Goal: Task Accomplishment & Management: Use online tool/utility

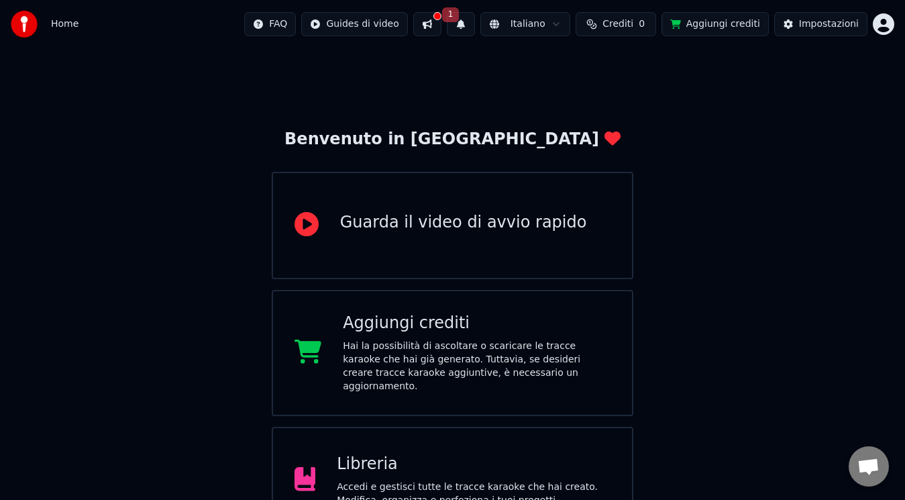
click at [423, 19] on button at bounding box center [427, 24] width 28 height 24
click at [462, 28] on button "1" at bounding box center [461, 24] width 28 height 24
click at [462, 11] on div "Home FAQ Guides di video 1 Italiano Crediti 0 Aggiungi crediti Impostazioni" at bounding box center [452, 24] width 905 height 48
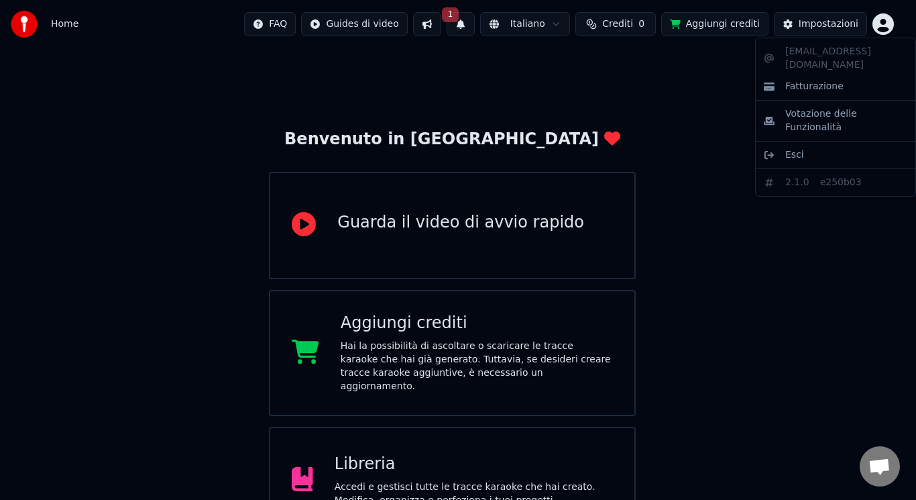
click at [886, 21] on html "Home FAQ Guides di video 1 Italiano Crediti 0 Aggiungi crediti Impostazioni Ben…" at bounding box center [458, 408] width 916 height 816
click at [818, 31] on html "Home FAQ Guides di video 1 Italiano Crediti 0 Aggiungi crediti Impostazioni Ben…" at bounding box center [458, 408] width 916 height 816
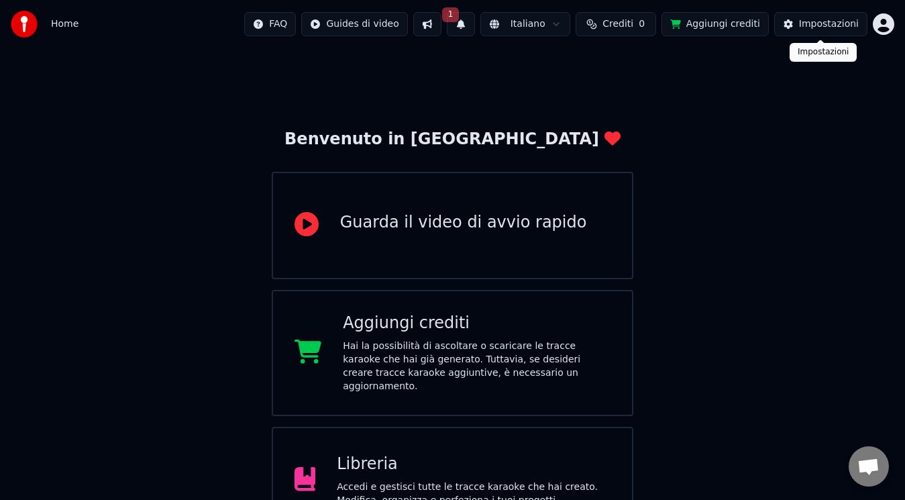
click at [817, 28] on div "Impostazioni" at bounding box center [829, 23] width 60 height 13
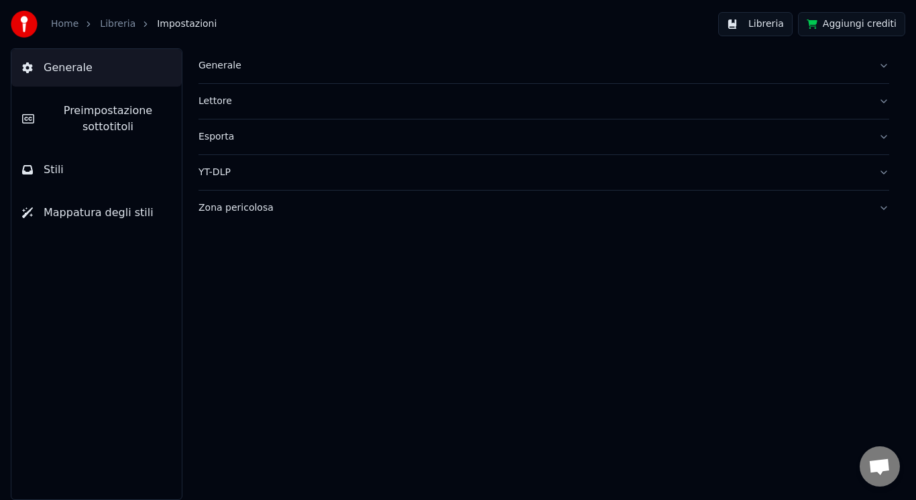
click at [90, 108] on span "Preimpostazione sottotitoli" at bounding box center [108, 119] width 126 height 32
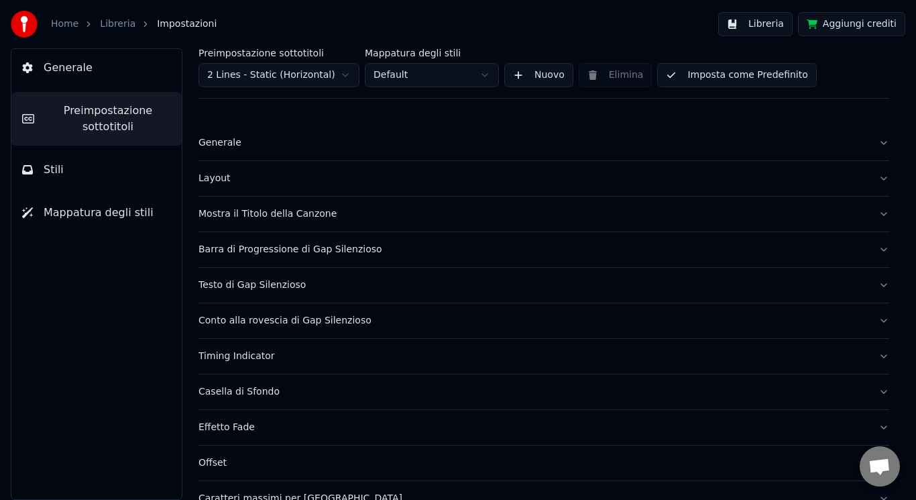
click at [110, 168] on button "Stili" at bounding box center [96, 170] width 170 height 38
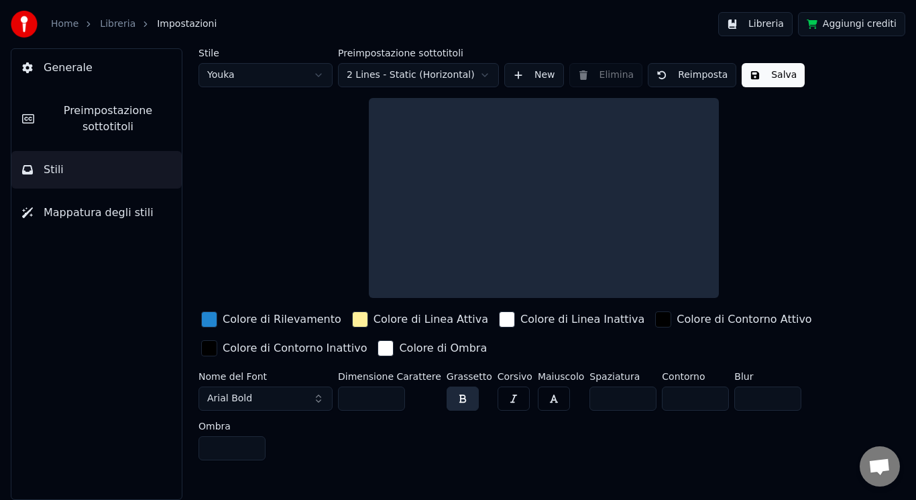
click at [116, 215] on span "Mappatura degli stili" at bounding box center [99, 213] width 110 height 16
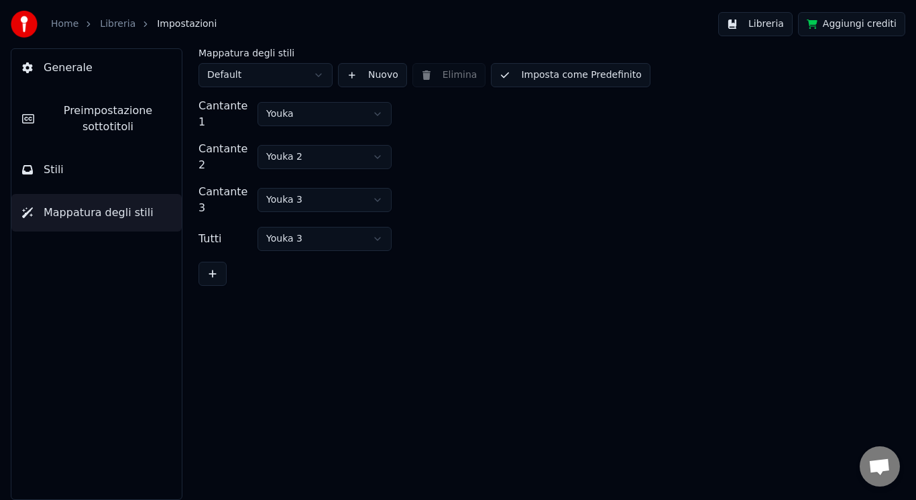
click at [119, 168] on button "Stili" at bounding box center [96, 170] width 170 height 38
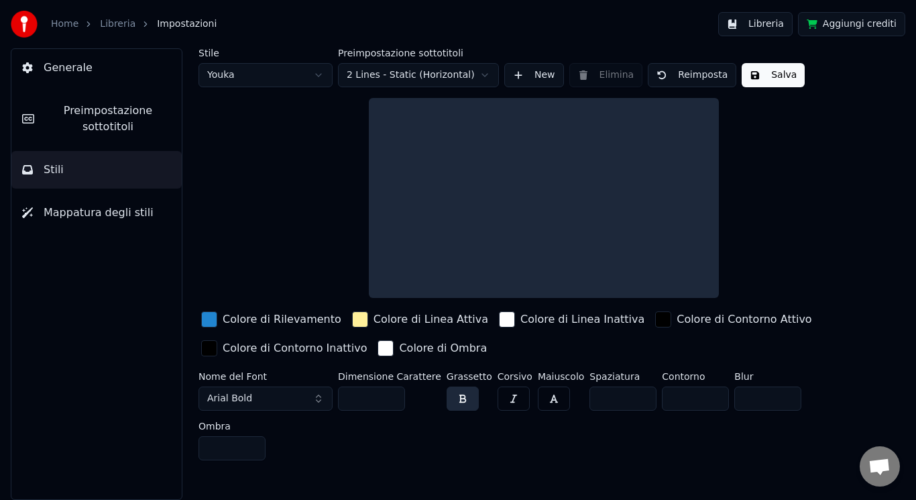
click at [207, 313] on div "button" at bounding box center [209, 319] width 16 height 16
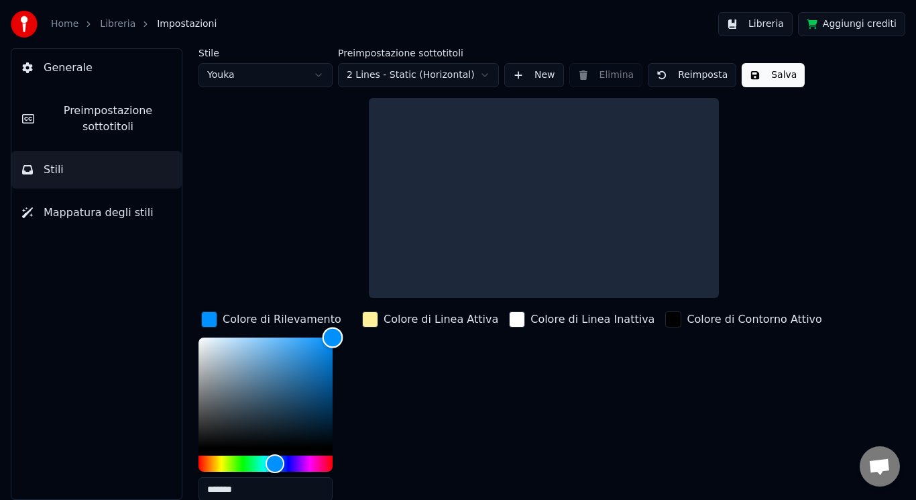
drag, startPoint x: 323, startPoint y: 352, endPoint x: 347, endPoint y: 311, distance: 47.8
click at [347, 311] on div "Colore di Rilevamento *******" at bounding box center [277, 410] width 156 height 203
type input "*******"
drag, startPoint x: 336, startPoint y: 328, endPoint x: 307, endPoint y: 325, distance: 29.0
click at [307, 325] on div "Colore di Rilevamento *******" at bounding box center [277, 410] width 156 height 203
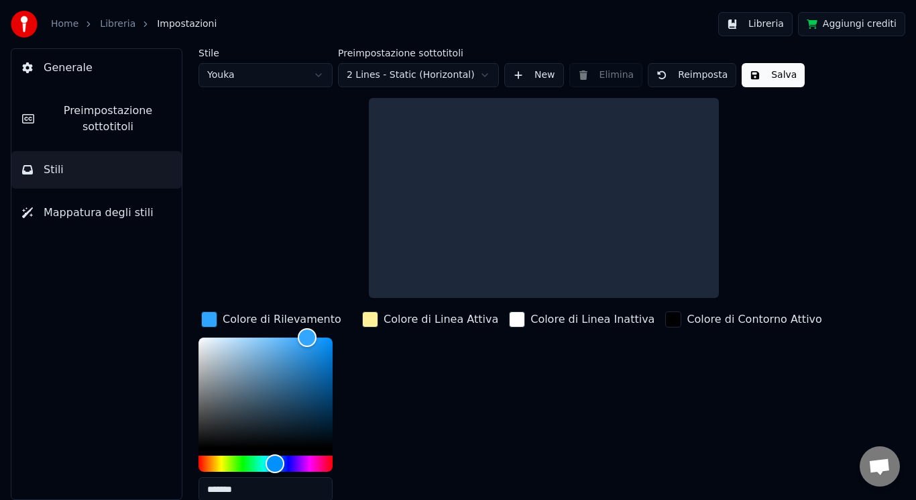
click at [209, 325] on div "button" at bounding box center [209, 319] width 16 height 16
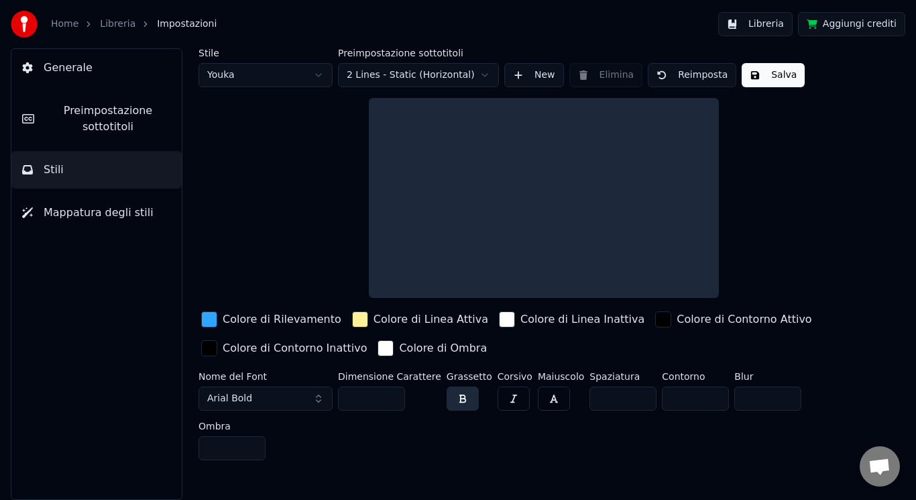
click at [286, 390] on button "Arial Bold" at bounding box center [266, 398] width 134 height 24
click at [315, 402] on button "Arial Bold" at bounding box center [266, 398] width 134 height 24
click at [226, 398] on span "Arial Bold" at bounding box center [229, 398] width 45 height 13
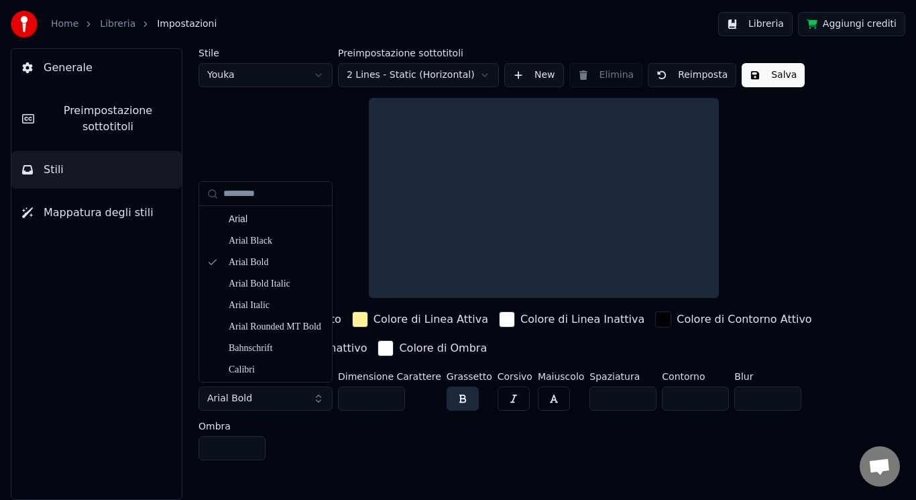
click at [226, 398] on span "Arial Bold" at bounding box center [229, 398] width 45 height 13
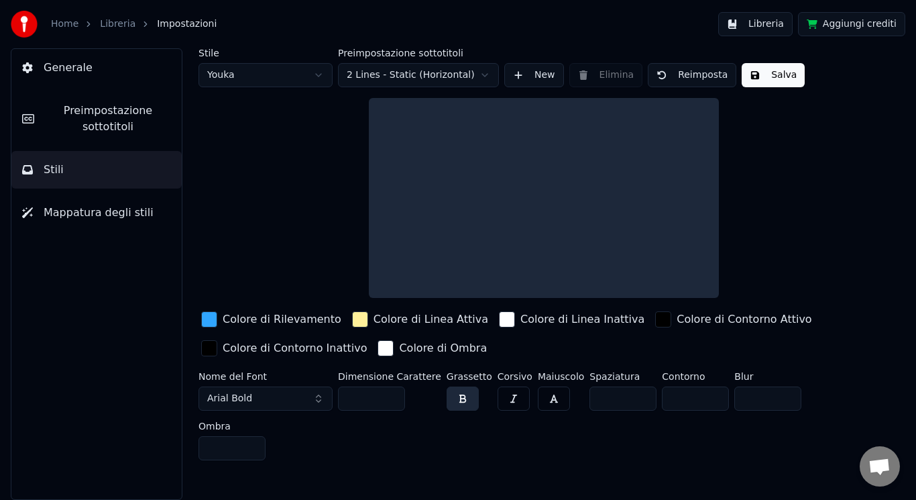
click at [240, 398] on span "Arial Bold" at bounding box center [229, 398] width 45 height 13
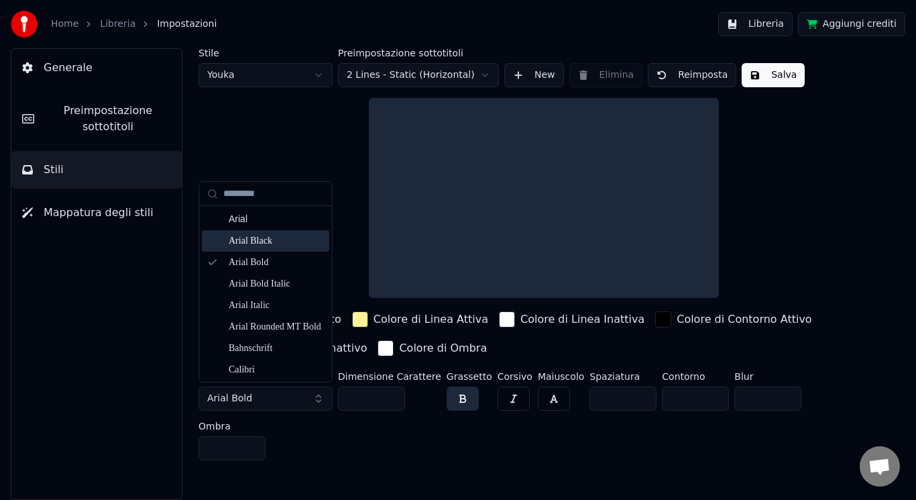
click at [273, 242] on div "Arial Black" at bounding box center [276, 240] width 95 height 13
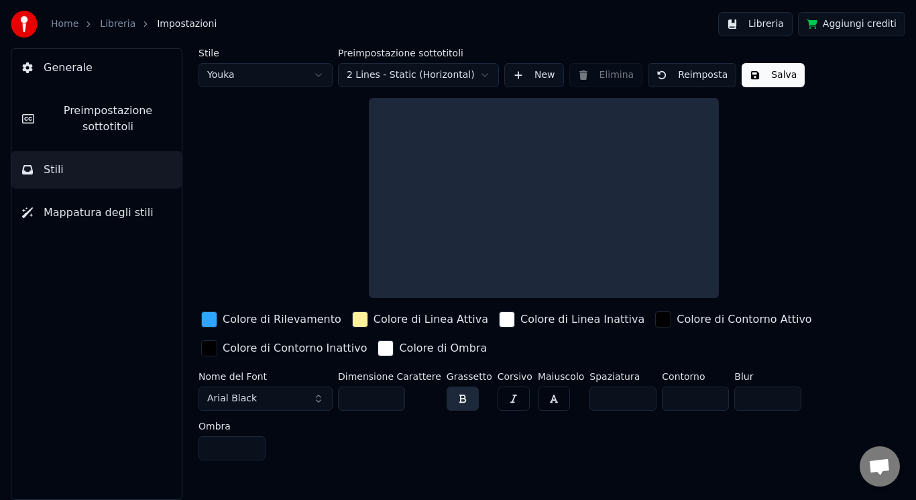
click at [240, 398] on span "Arial Black" at bounding box center [232, 398] width 50 height 13
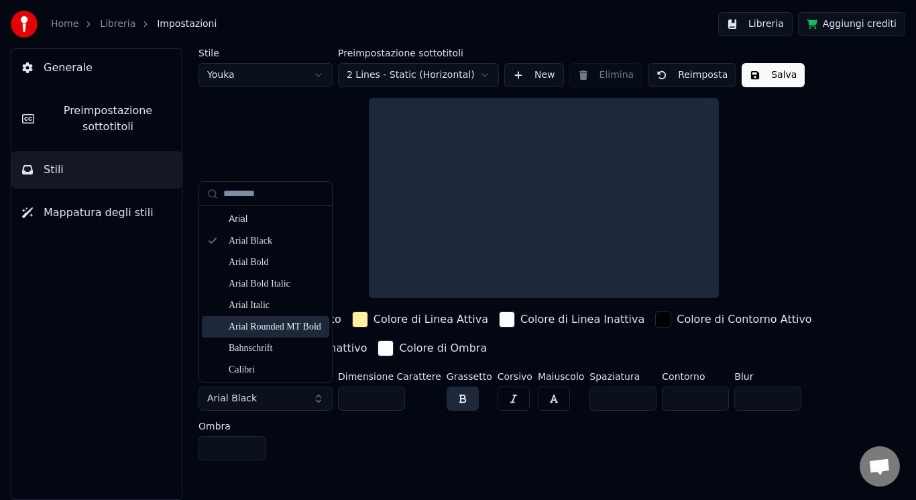
click at [403, 311] on div "Colore di Linea Attiva" at bounding box center [421, 319] width 142 height 21
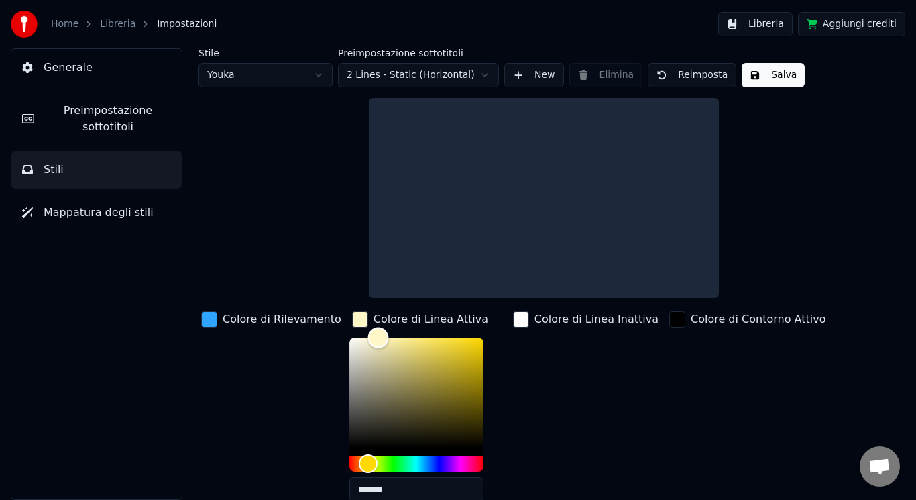
type input "*******"
drag, startPoint x: 393, startPoint y: 334, endPoint x: 319, endPoint y: 296, distance: 83.7
click at [319, 296] on div "Stile Youka Preimpostazione sottotitoli 2 Lines - Static (Horizontal) New Elimi…" at bounding box center [544, 346] width 691 height 597
click at [280, 193] on div "Stile Youka Preimpostazione sottotitoli 2 Lines - Static (Horizontal) New Elimi…" at bounding box center [544, 346] width 691 height 597
click at [64, 19] on link "Home" at bounding box center [65, 23] width 28 height 13
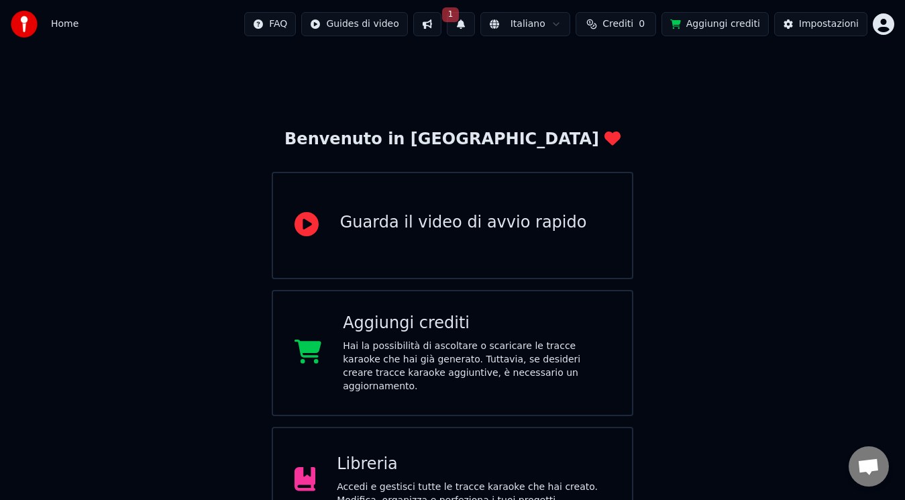
click at [471, 21] on button "1" at bounding box center [461, 24] width 28 height 24
click at [574, 64] on button "Aggiorna" at bounding box center [552, 66] width 65 height 24
click at [460, 25] on button at bounding box center [461, 24] width 28 height 24
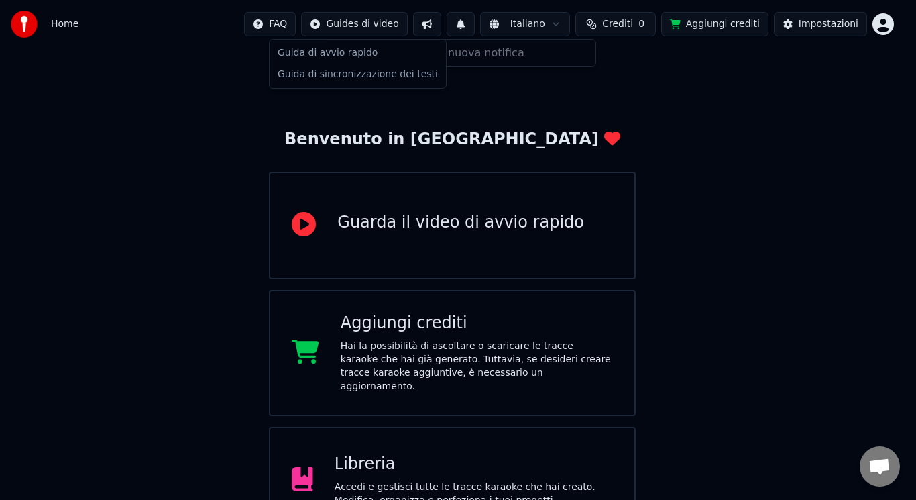
click at [357, 24] on html "Home FAQ Guides di video Italiano Crediti 0 Aggiungi crediti Impostazioni Benve…" at bounding box center [458, 408] width 916 height 816
click at [465, 249] on html "Home FAQ Guides di video Italiano Crediti 0 Aggiungi crediti Impostazioni Benve…" at bounding box center [458, 408] width 916 height 816
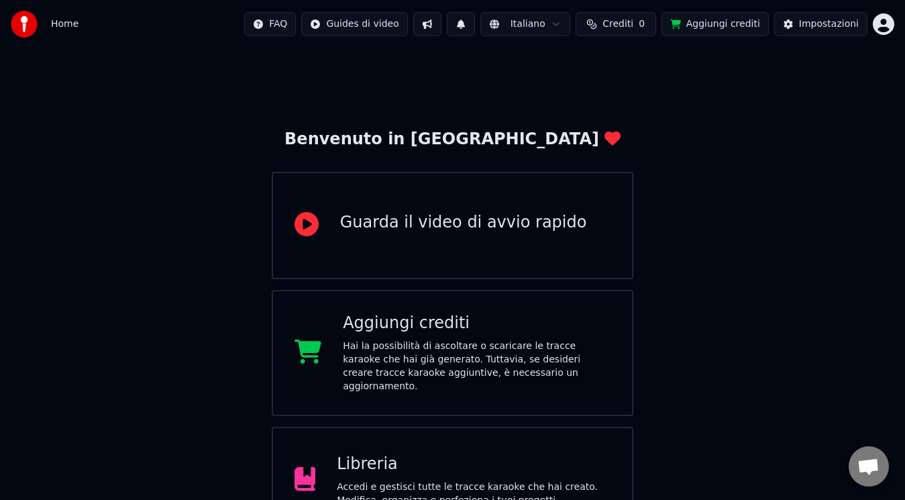
click at [309, 227] on icon at bounding box center [307, 224] width 24 height 24
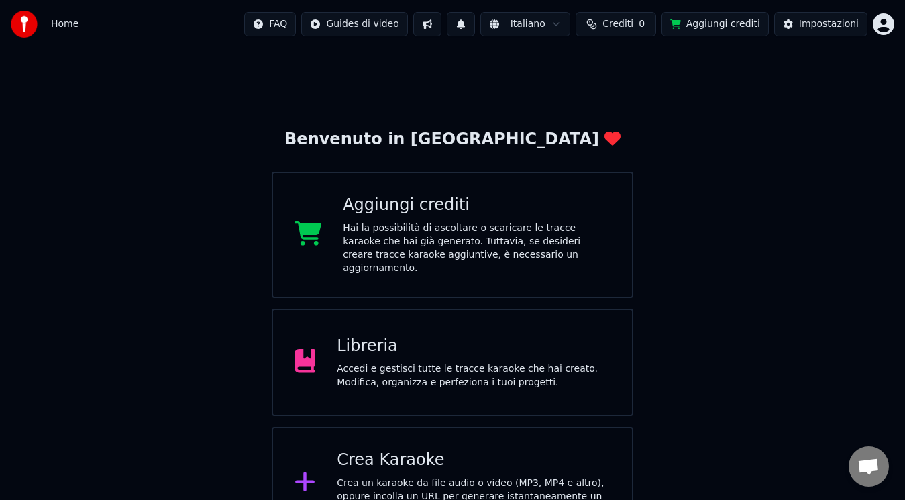
click at [360, 217] on div "Aggiungi crediti Hai la possibilità di ascoltare o scaricare le tracce karaoke …" at bounding box center [477, 235] width 268 height 81
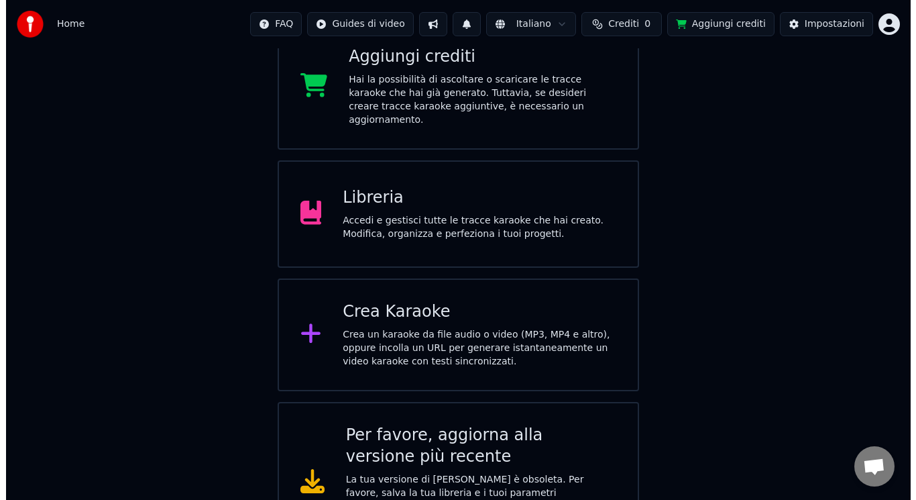
scroll to position [184, 0]
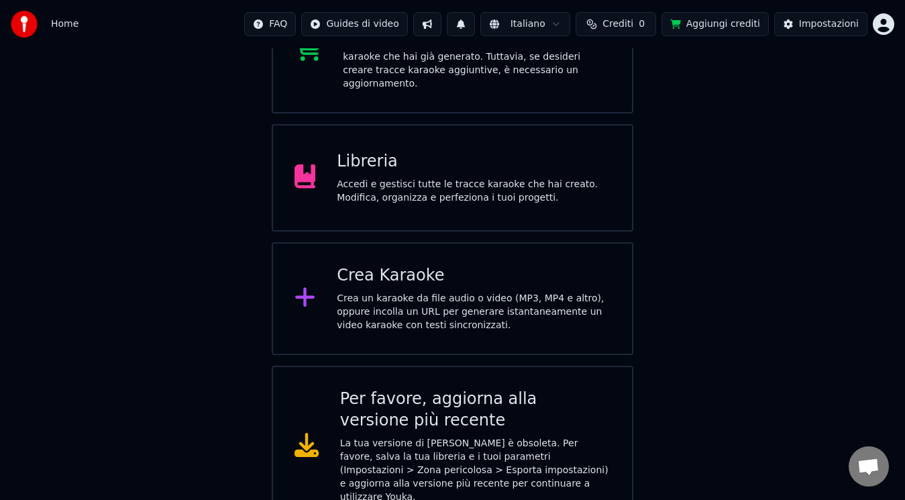
click at [431, 292] on div "Crea un karaoke da file audio o video (MP3, MP4 e altro), oppure incolla un URL…" at bounding box center [474, 312] width 274 height 40
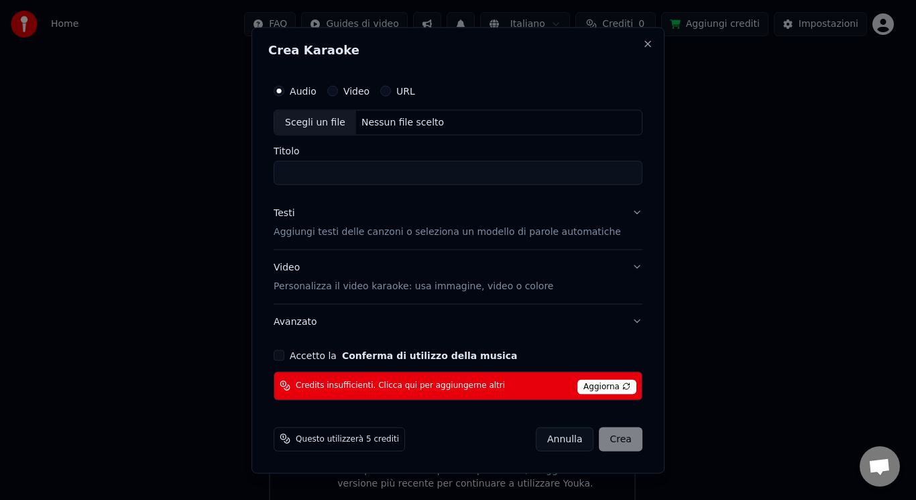
click at [345, 115] on div "Scegli un file" at bounding box center [315, 122] width 82 height 24
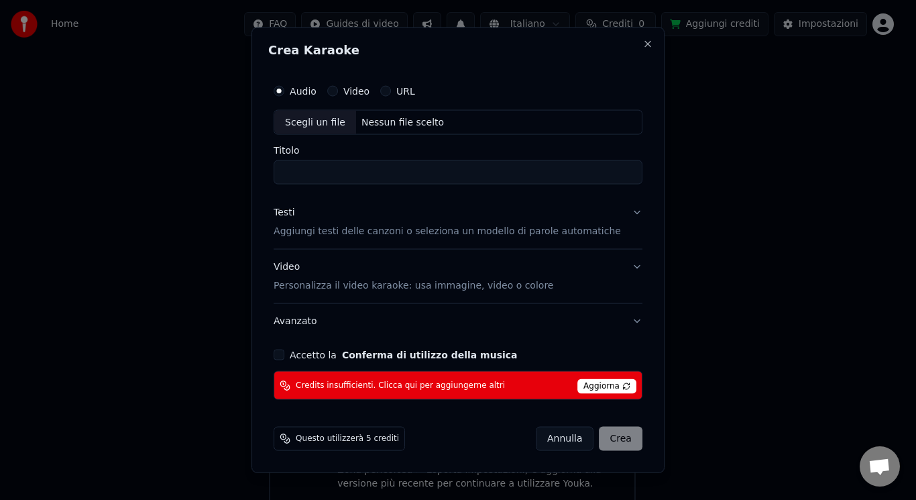
click at [547, 233] on p "Aggiungi testi delle canzoni o seleziona un modello di parole automatiche" at bounding box center [448, 231] width 348 height 13
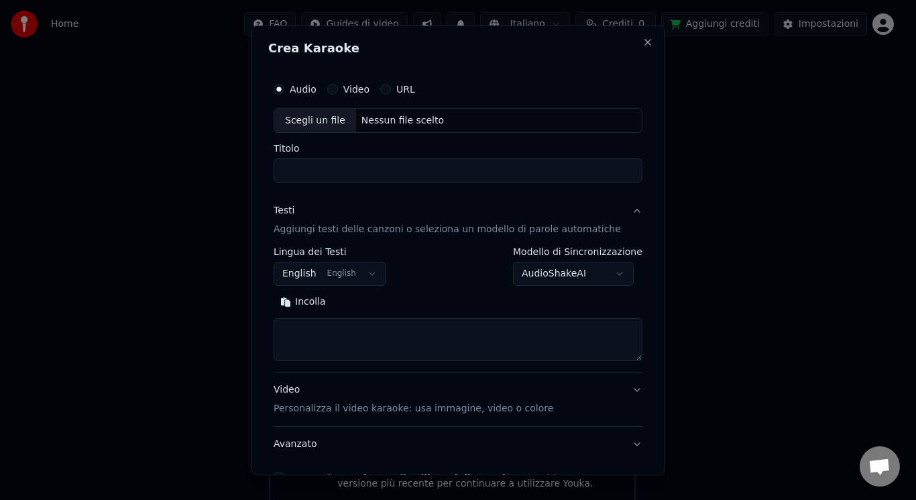
click at [366, 273] on button "English English" at bounding box center [330, 274] width 113 height 24
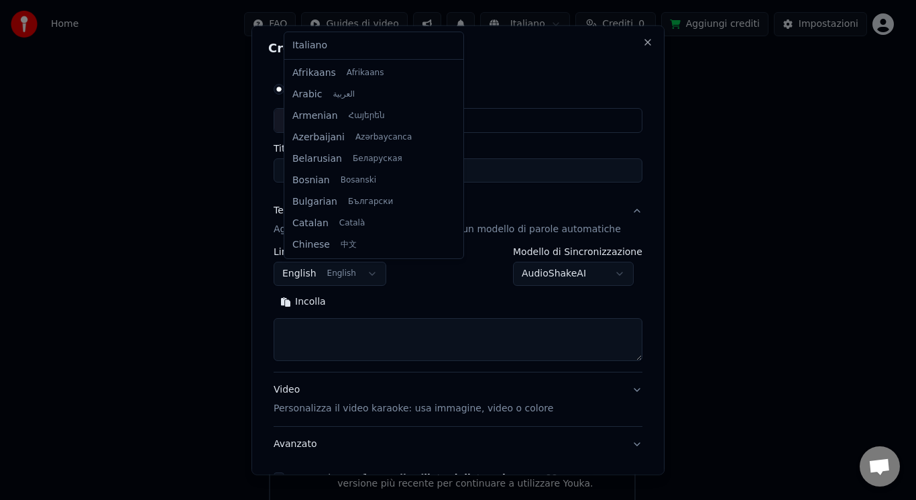
scroll to position [107, 0]
select select "**"
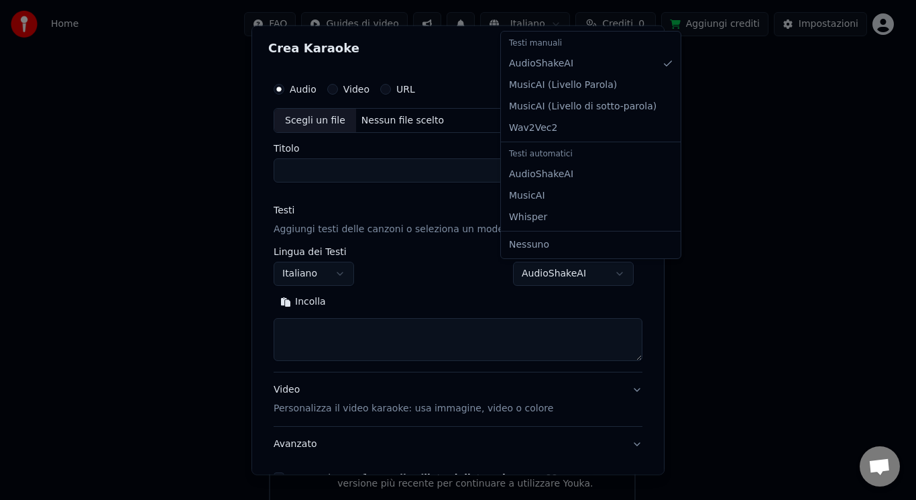
click at [563, 266] on body "Home FAQ Guides di video Italiano Crediti 0 Aggiungi crediti Impostazioni Benve…" at bounding box center [452, 165] width 905 height 698
select select "**********"
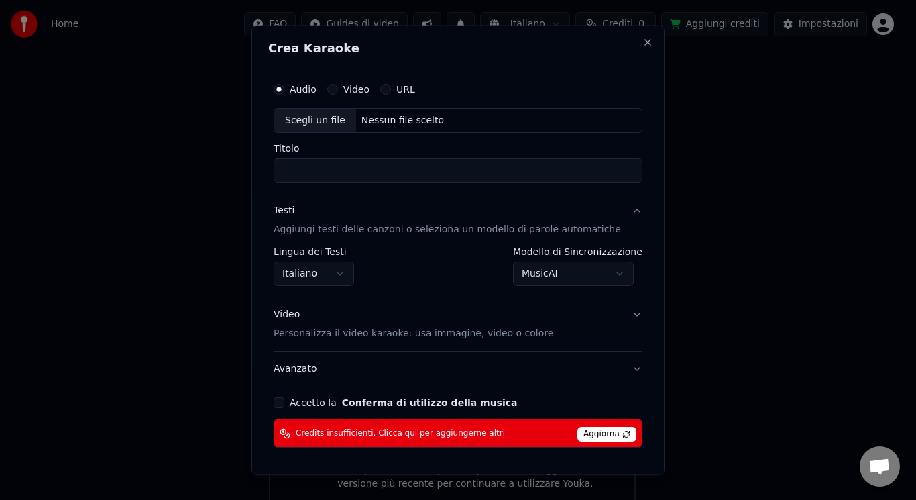
click at [616, 313] on button "Video Personalizza il video karaoke: usa immagine, video o colore" at bounding box center [458, 324] width 369 height 54
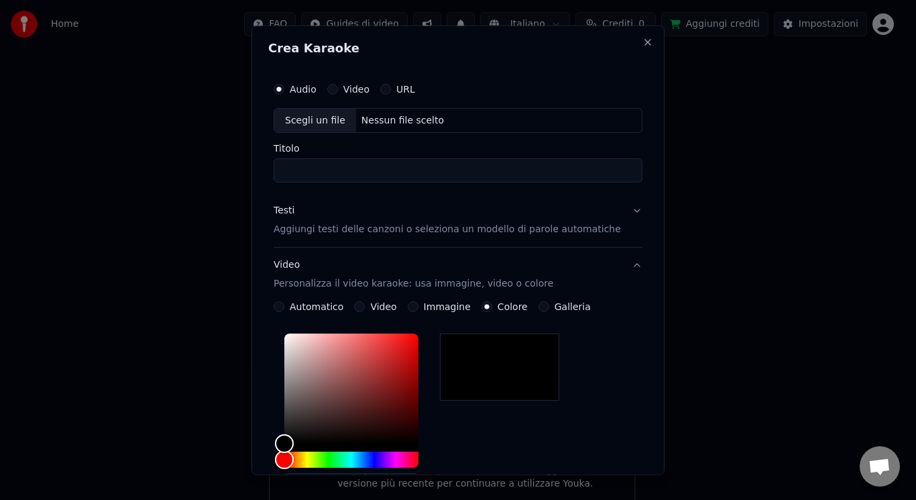
click at [496, 349] on div at bounding box center [499, 366] width 119 height 67
click at [468, 353] on div at bounding box center [499, 366] width 119 height 67
drag, startPoint x: 292, startPoint y: 445, endPoint x: 253, endPoint y: 478, distance: 50.5
click at [253, 478] on body "Home FAQ Guides di video Italiano Crediti 0 Aggiungi crediti Impostazioni Benve…" at bounding box center [452, 165] width 905 height 698
click at [614, 263] on button "Video Personalizza il video karaoke: usa immagine, video o colore" at bounding box center [458, 275] width 369 height 54
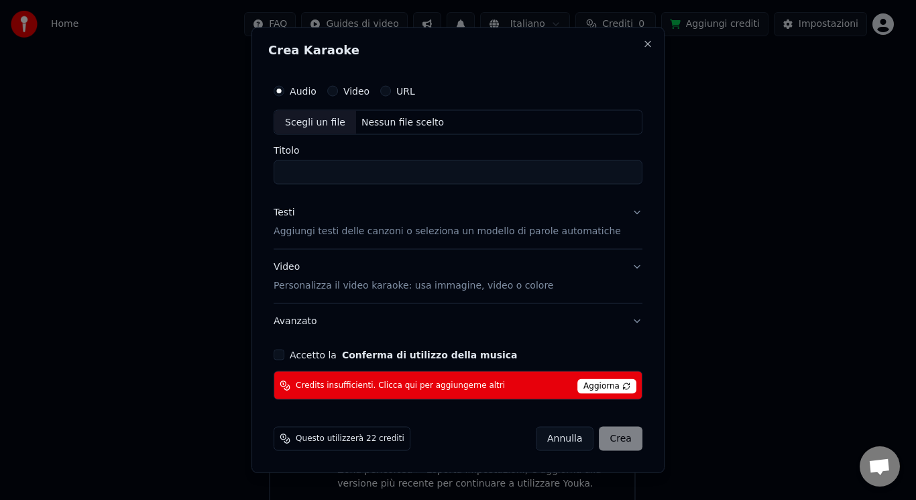
click at [623, 268] on button "Video Personalizza il video karaoke: usa immagine, video o colore" at bounding box center [458, 277] width 369 height 54
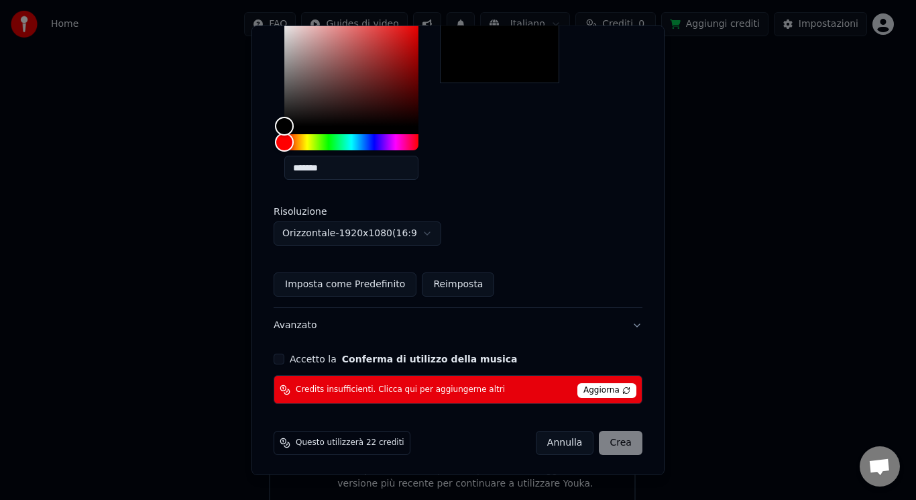
scroll to position [319, 0]
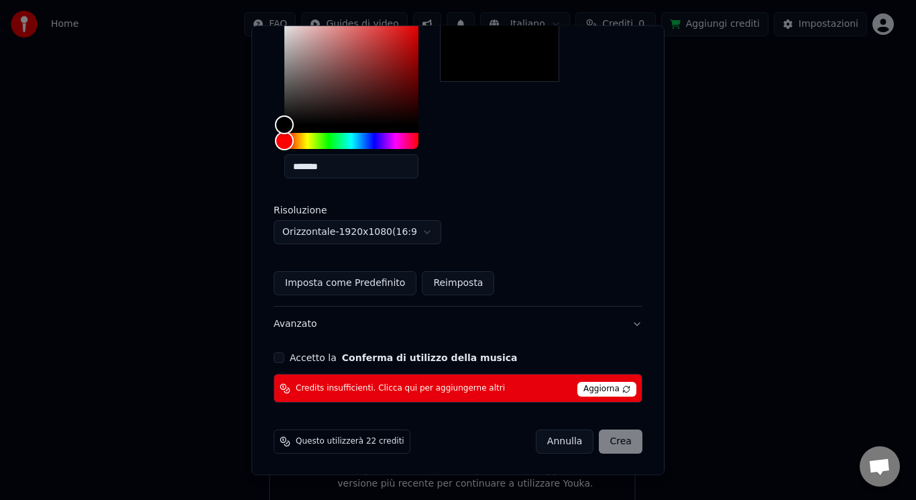
click at [296, 353] on div "Accetto la Conferma di utilizzo della musica" at bounding box center [458, 357] width 369 height 11
click at [284, 358] on button "Accetto la Conferma di utilizzo della musica" at bounding box center [279, 357] width 11 height 11
click at [284, 363] on button "Accetto la Conferma di utilizzo della musica" at bounding box center [279, 357] width 11 height 11
click at [594, 445] on div "Annulla Crea" at bounding box center [589, 441] width 107 height 24
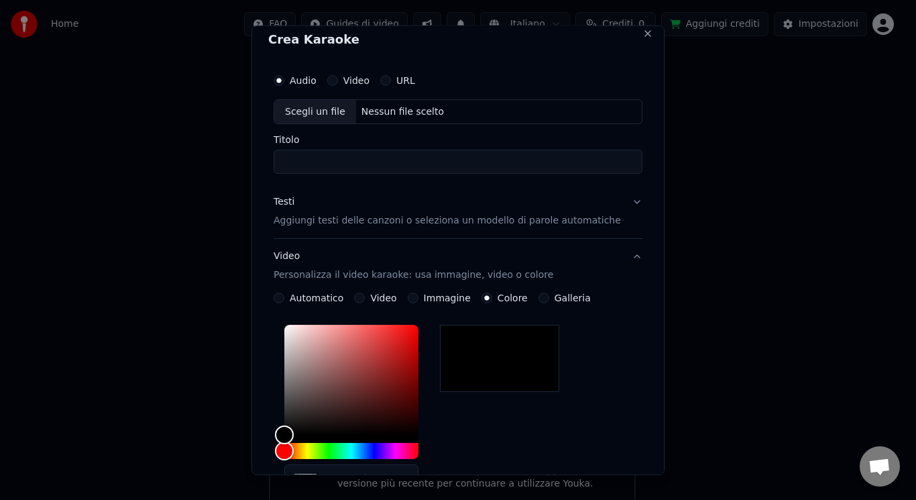
scroll to position [0, 0]
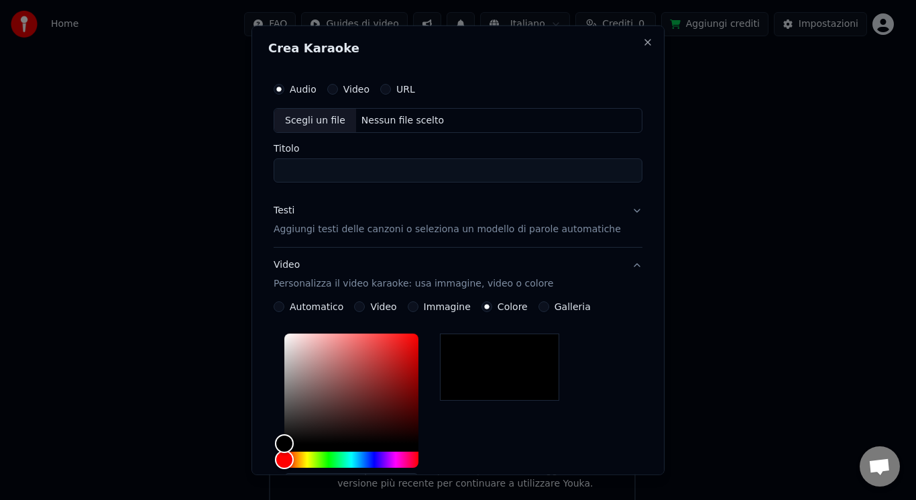
click at [619, 260] on button "Video Personalizza il video karaoke: usa immagine, video o colore" at bounding box center [458, 275] width 369 height 54
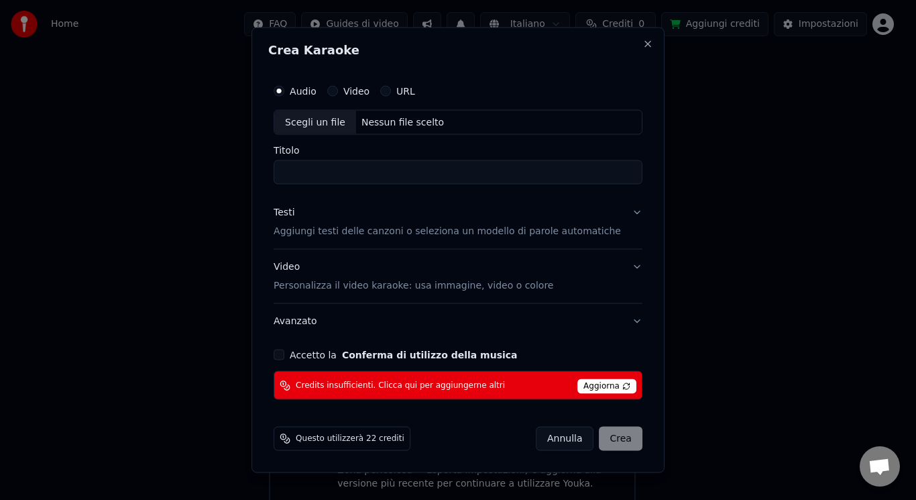
click at [621, 209] on button "Testi Aggiungi testi delle canzoni o seleziona un modello di parole automatiche" at bounding box center [458, 222] width 369 height 54
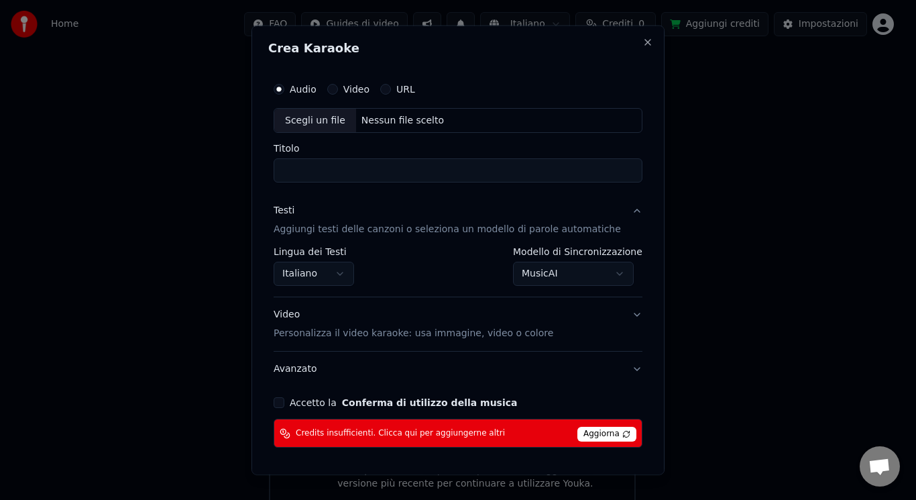
click at [614, 206] on button "Testi Aggiungi testi delle canzoni o seleziona un modello di parole automatiche" at bounding box center [458, 220] width 369 height 54
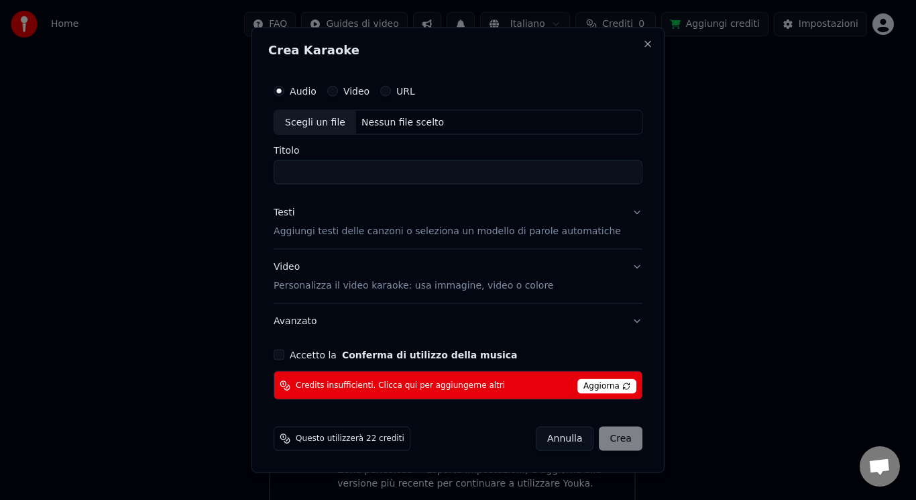
click at [388, 100] on div "Audio Video URL" at bounding box center [458, 90] width 369 height 27
click at [394, 98] on div "Audio Video URL" at bounding box center [458, 90] width 369 height 27
click at [391, 95] on button "URL" at bounding box center [385, 90] width 11 height 11
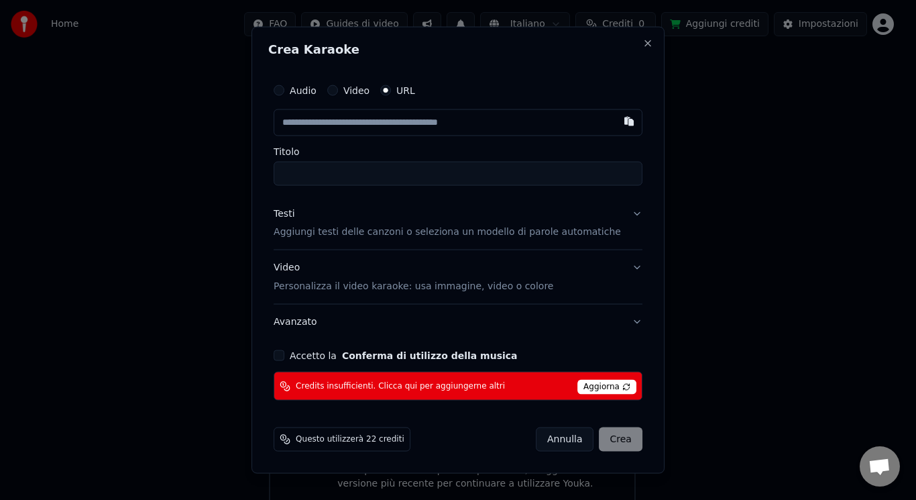
click at [388, 130] on input "text" at bounding box center [458, 122] width 369 height 27
click at [623, 209] on button "Testi Aggiungi testi delle canzoni o seleziona un modello di parole automatiche" at bounding box center [458, 223] width 369 height 54
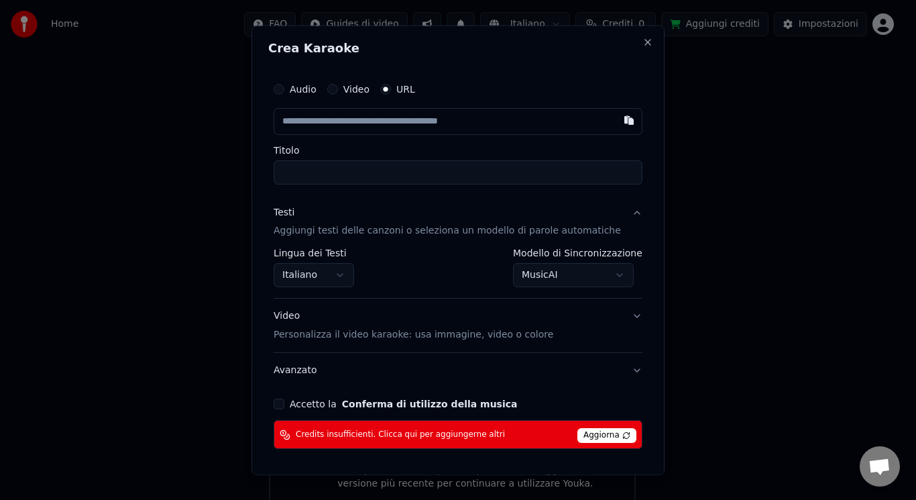
click at [616, 314] on button "Video Personalizza il video karaoke: usa immagine, video o colore" at bounding box center [458, 326] width 369 height 54
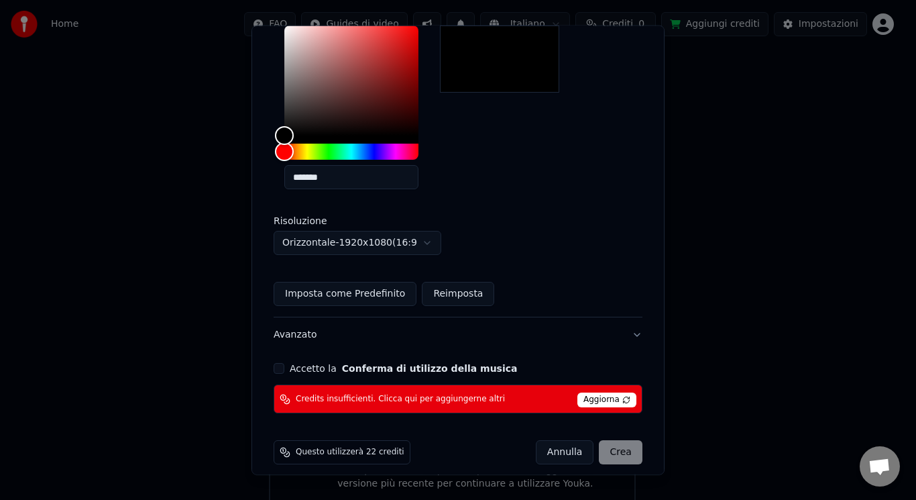
scroll to position [320, 0]
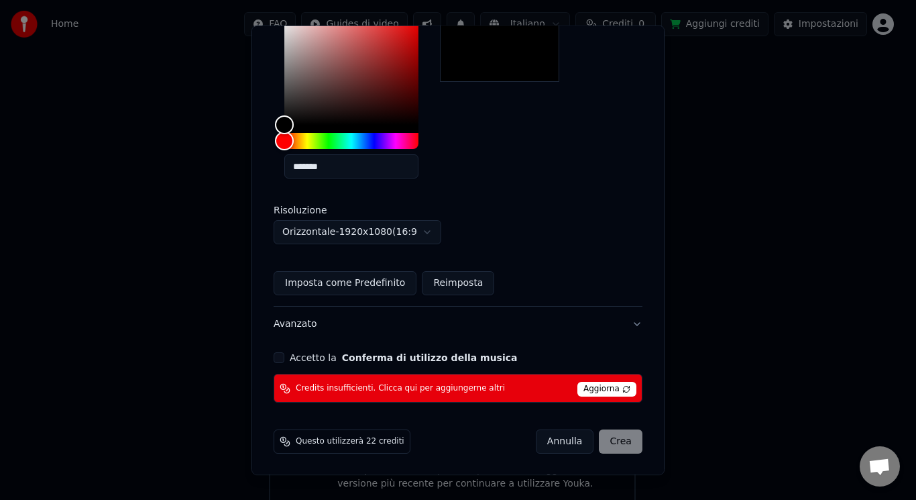
click at [615, 323] on button "Avanzato" at bounding box center [458, 324] width 369 height 35
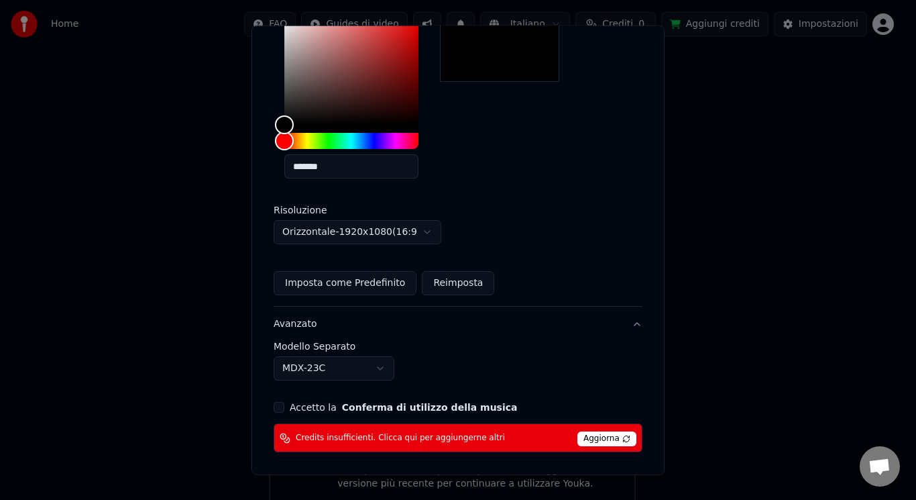
scroll to position [46, 0]
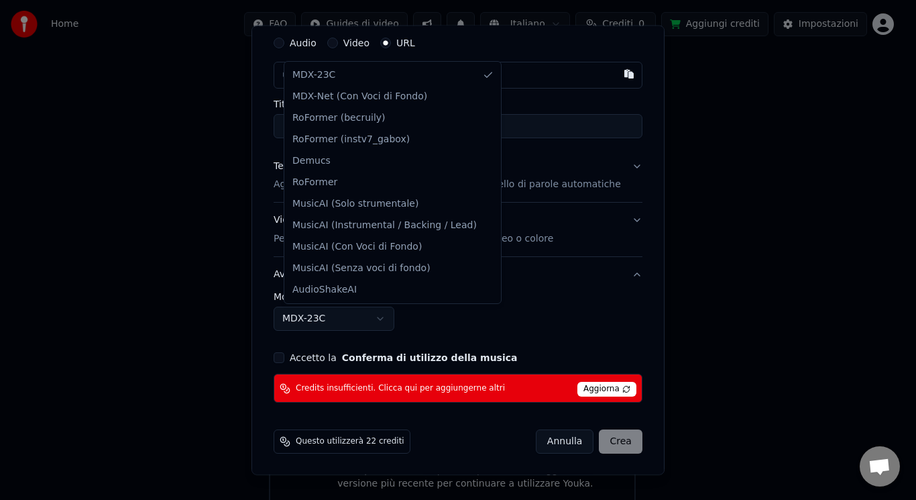
click at [370, 323] on body "Home FAQ Guides di video Italiano Crediti 0 Aggiungi crediti Impostazioni Benve…" at bounding box center [452, 165] width 905 height 698
click at [467, 322] on body "Home FAQ Guides di video Italiano Crediti 0 Aggiungi crediti Impostazioni Benve…" at bounding box center [452, 165] width 905 height 698
click at [409, 317] on body "Home FAQ Guides di video Italiano Crediti 0 Aggiungi crediti Impostazioni Benve…" at bounding box center [452, 165] width 905 height 698
select select "**********"
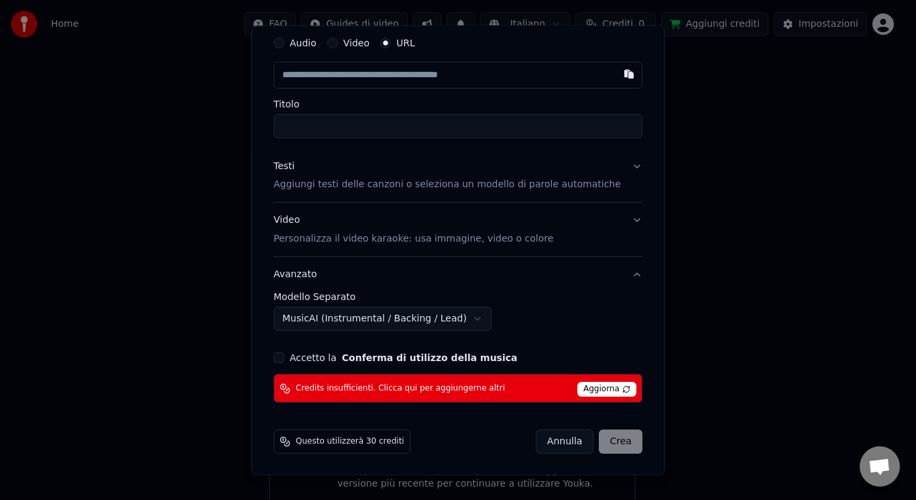
click at [598, 385] on span "Aggiorna" at bounding box center [607, 389] width 59 height 15
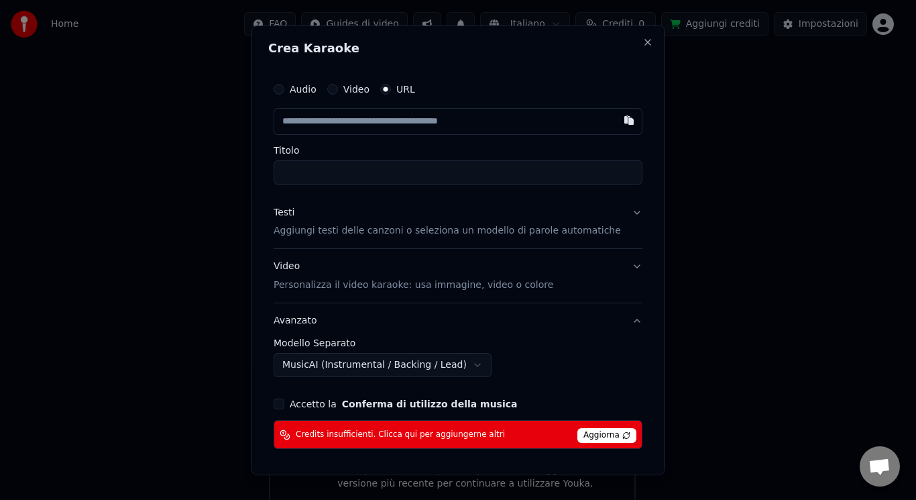
click at [291, 94] on div "Audio" at bounding box center [295, 88] width 43 height 11
click at [284, 91] on button "Audio" at bounding box center [279, 88] width 11 height 11
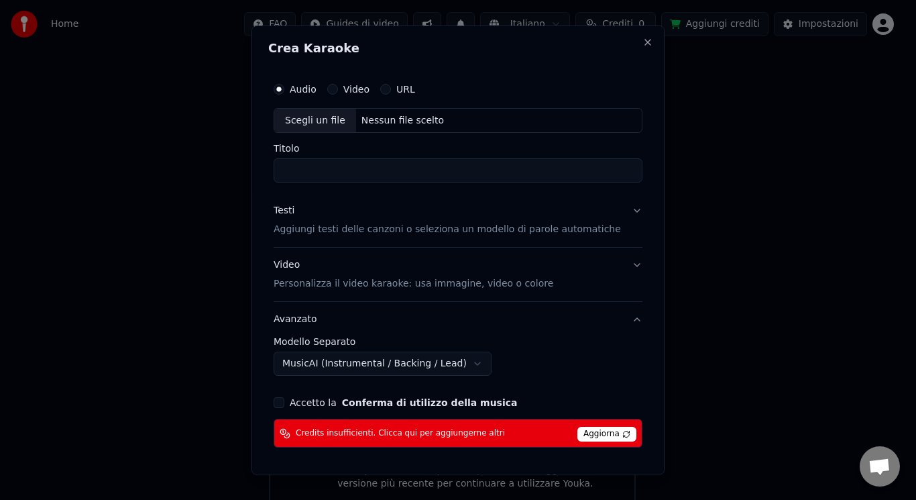
click at [340, 114] on div "Scegli un file" at bounding box center [315, 120] width 82 height 24
click at [351, 115] on div "Scegli un file" at bounding box center [315, 120] width 82 height 24
type input "**********"
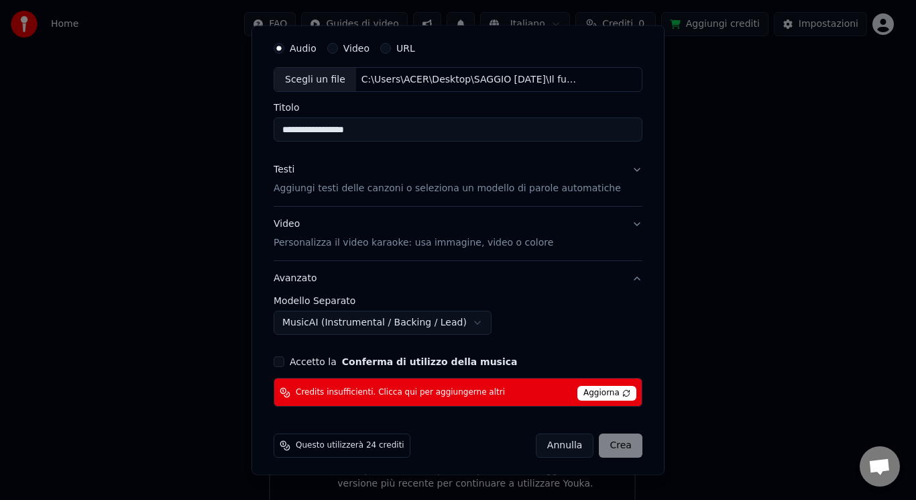
scroll to position [45, 0]
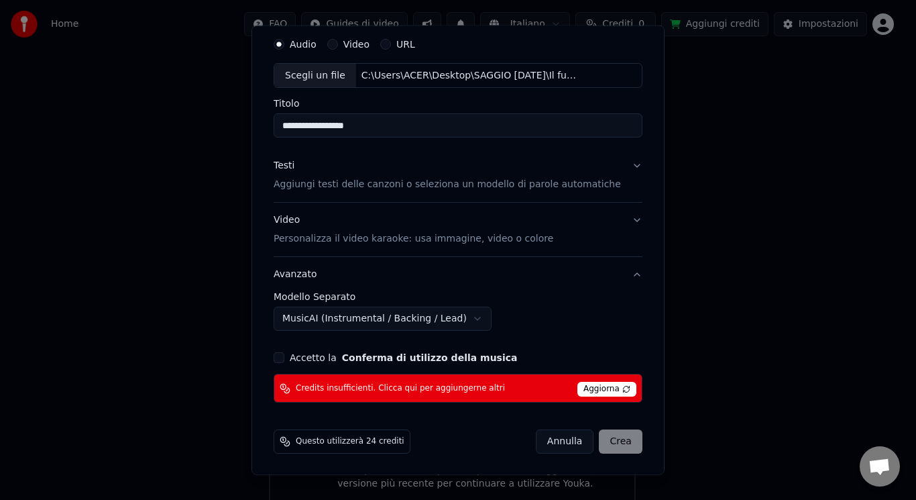
click at [612, 441] on div "Annulla Crea" at bounding box center [589, 441] width 107 height 24
click at [284, 358] on button "Accetto la Conferma di utilizzo della musica" at bounding box center [279, 357] width 11 height 11
click at [603, 440] on div "Annulla Crea" at bounding box center [589, 441] width 107 height 24
click at [615, 168] on button "Testi Aggiungi testi delle canzoni o seleziona un modello di parole automatiche" at bounding box center [458, 175] width 369 height 54
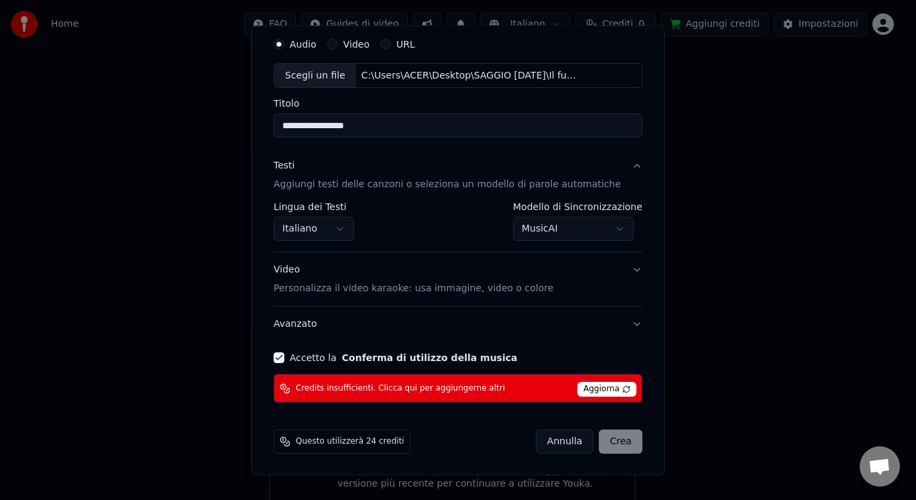
click at [615, 160] on button "Testi Aggiungi testi delle canzoni o seleziona un modello di parole automatiche" at bounding box center [458, 175] width 369 height 54
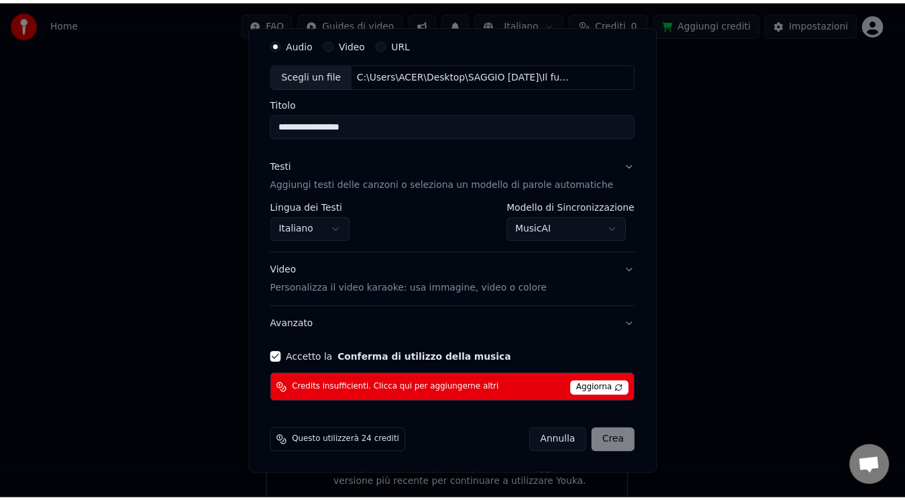
scroll to position [0, 0]
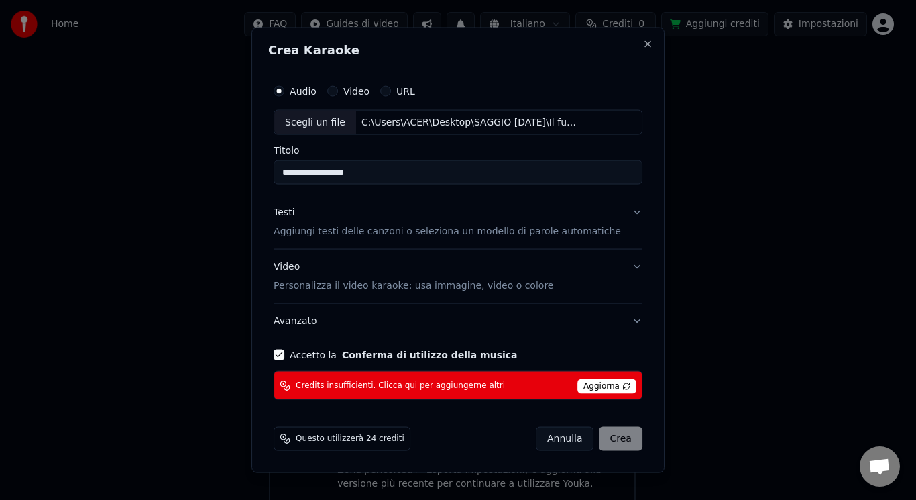
click at [623, 266] on button "Video Personalizza il video karaoke: usa immagine, video o colore" at bounding box center [458, 277] width 369 height 54
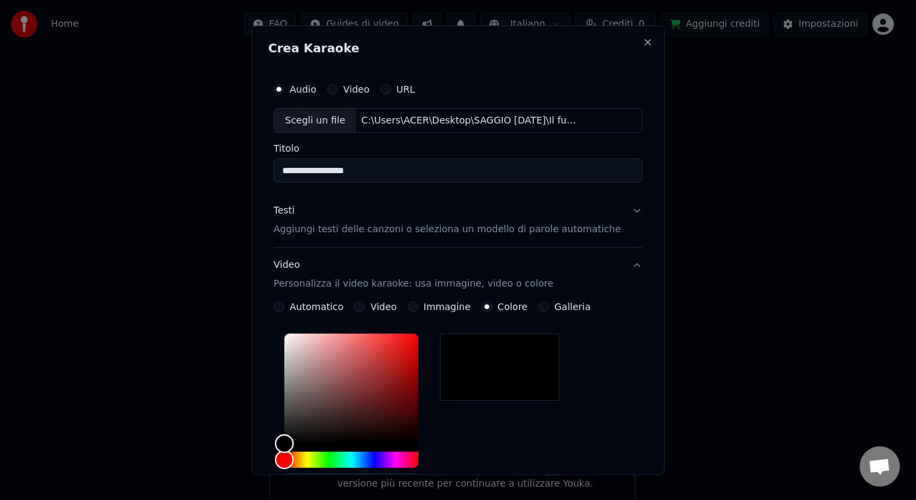
click at [617, 266] on button "Video Personalizza il video karaoke: usa immagine, video o colore" at bounding box center [458, 275] width 369 height 54
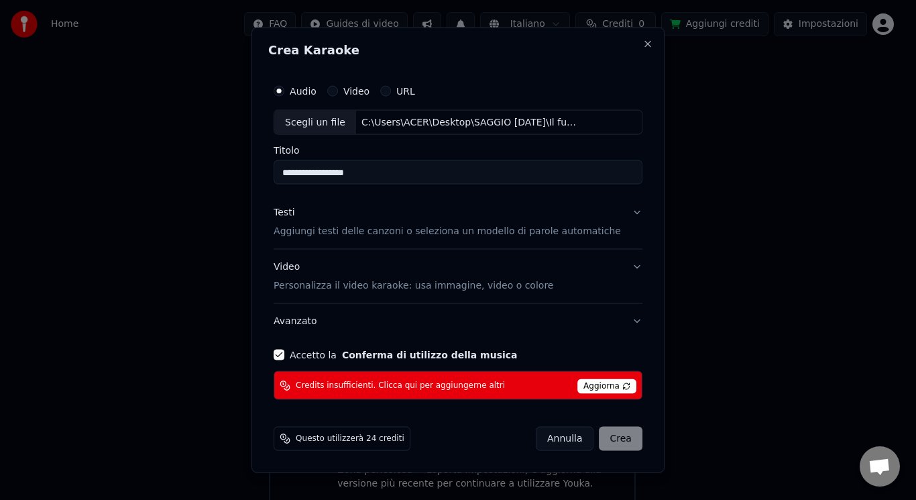
click at [613, 433] on div "Annulla Crea" at bounding box center [589, 439] width 107 height 24
click at [643, 44] on button "Close" at bounding box center [648, 43] width 11 height 11
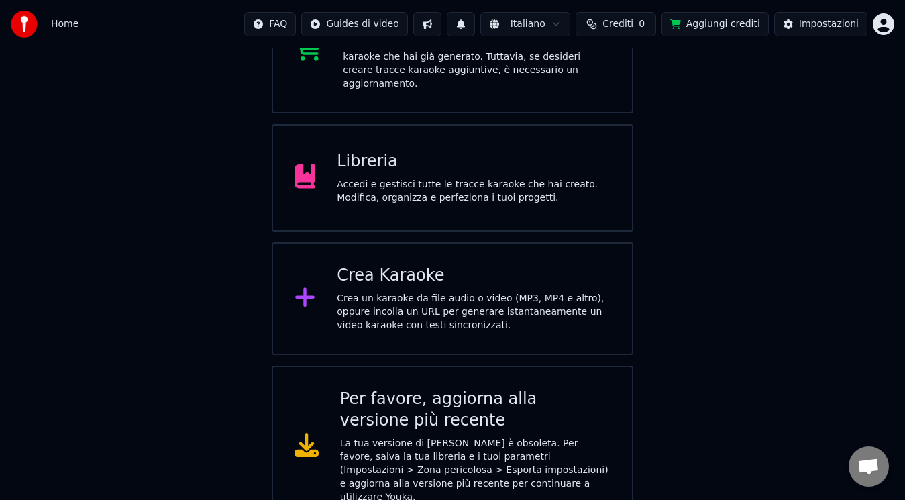
click at [447, 437] on div "La tua versione di [PERSON_NAME] è obsoleta. Per favore, salva la tua libreria …" at bounding box center [475, 470] width 271 height 67
